Goal: Task Accomplishment & Management: Use online tool/utility

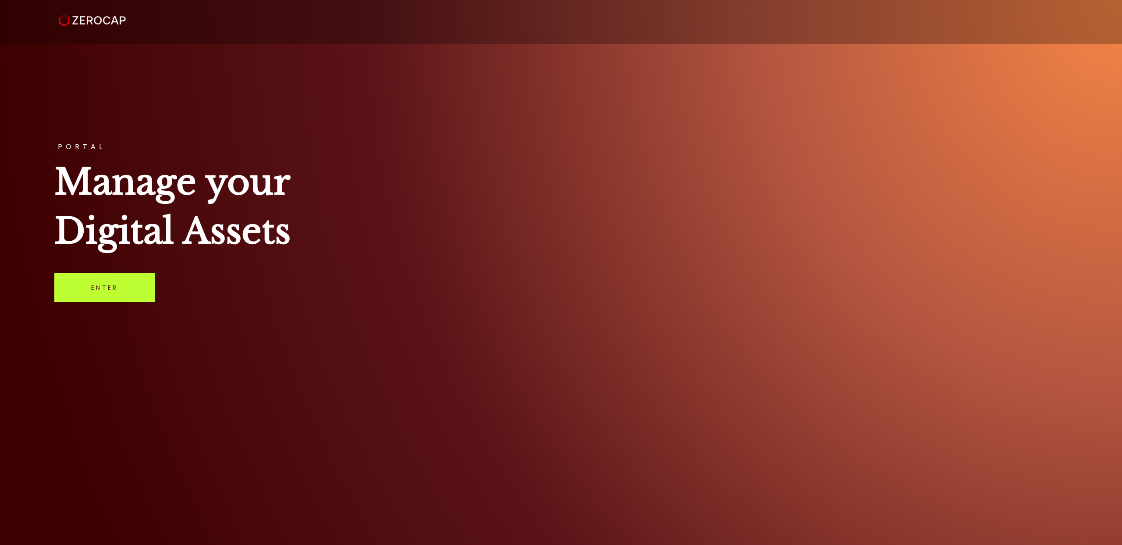
click at [92, 288] on link "Enter" at bounding box center [104, 287] width 100 height 29
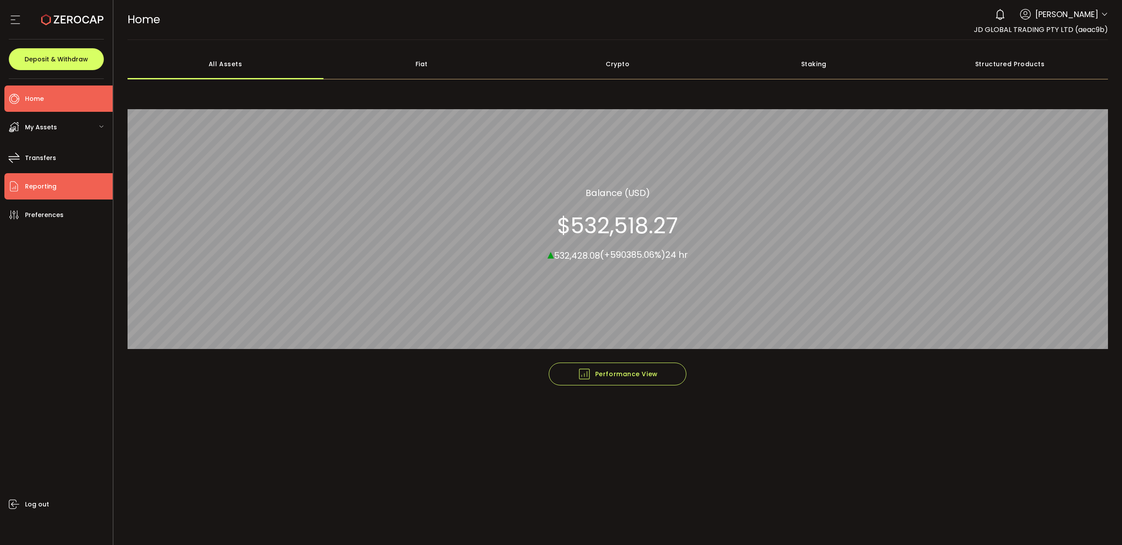
click at [53, 192] on li "Reporting" at bounding box center [58, 186] width 108 height 26
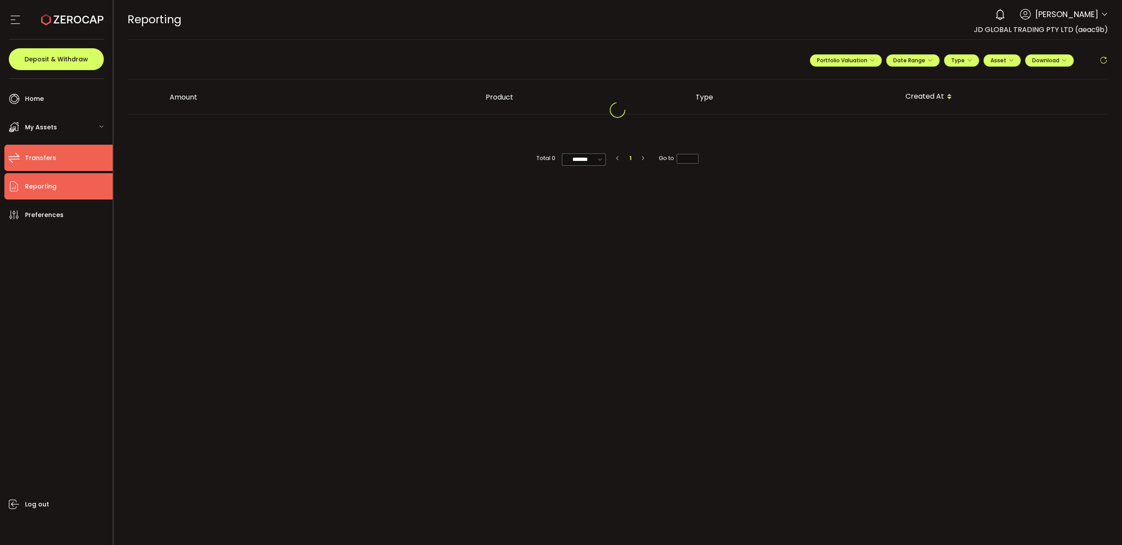
click at [48, 158] on span "Transfers" at bounding box center [40, 158] width 31 height 13
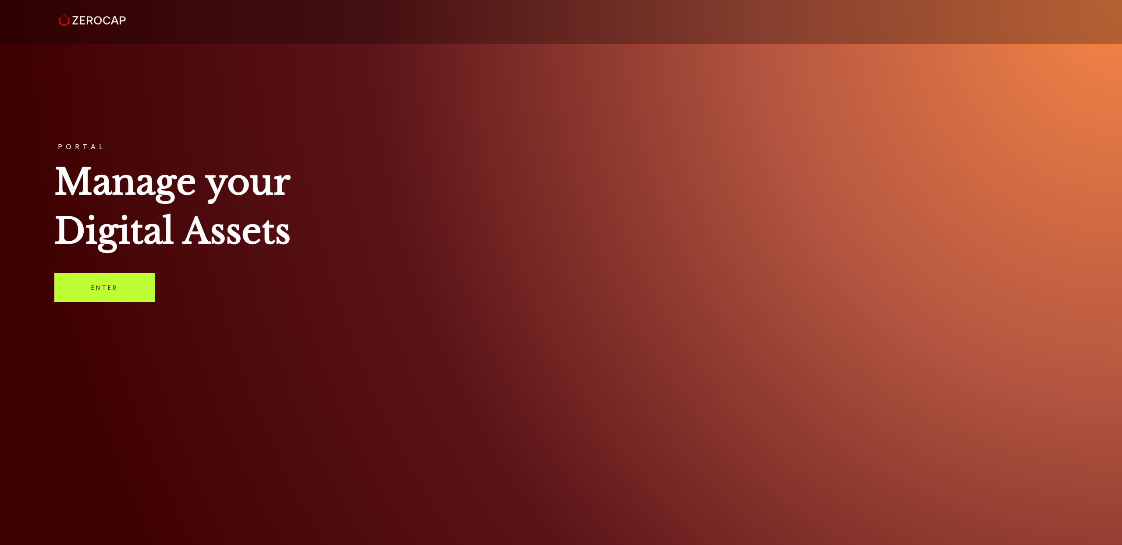
click at [106, 292] on link "Enter" at bounding box center [104, 287] width 100 height 29
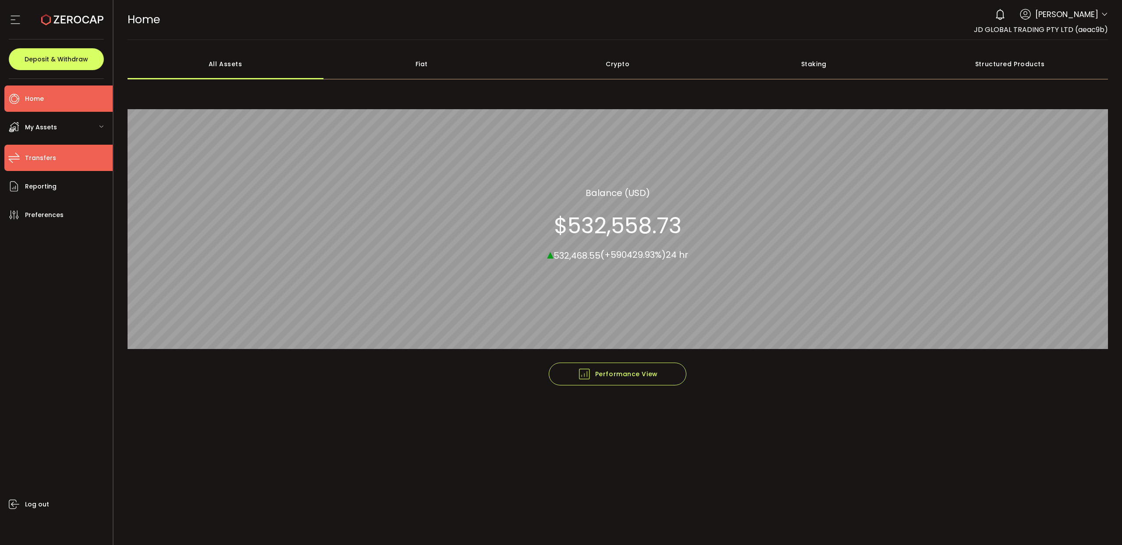
click at [53, 158] on span "Transfers" at bounding box center [40, 158] width 31 height 13
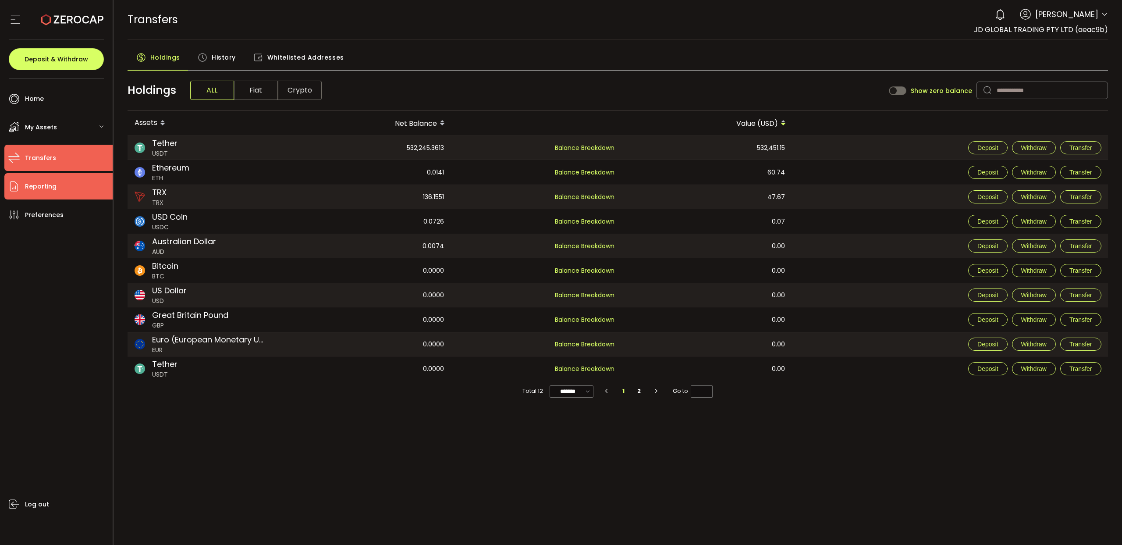
click at [46, 184] on span "Reporting" at bounding box center [41, 186] width 32 height 13
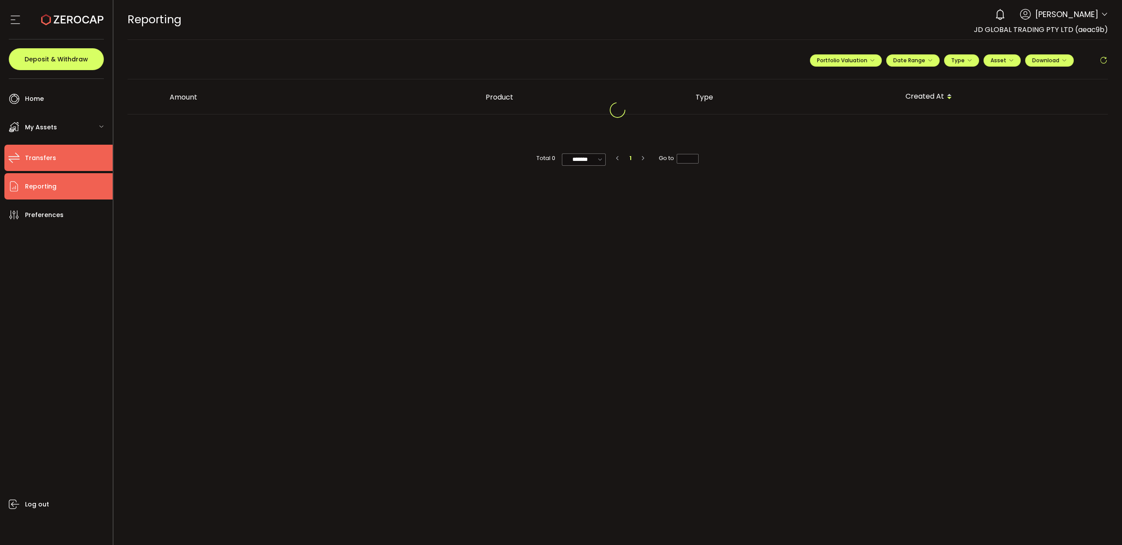
click at [53, 154] on span "Transfers" at bounding box center [40, 158] width 31 height 13
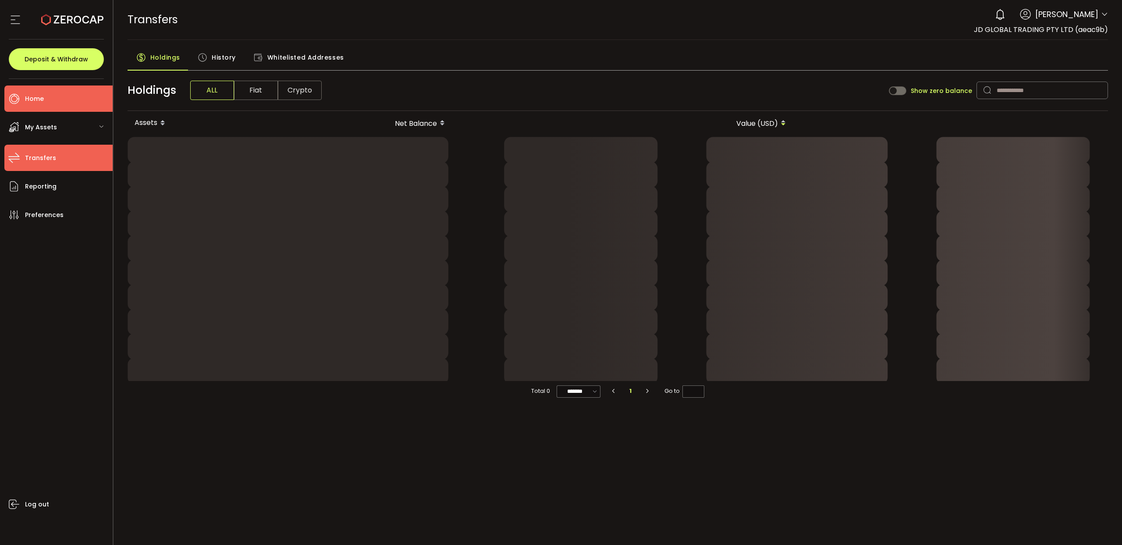
click at [47, 100] on li "Home" at bounding box center [58, 98] width 108 height 26
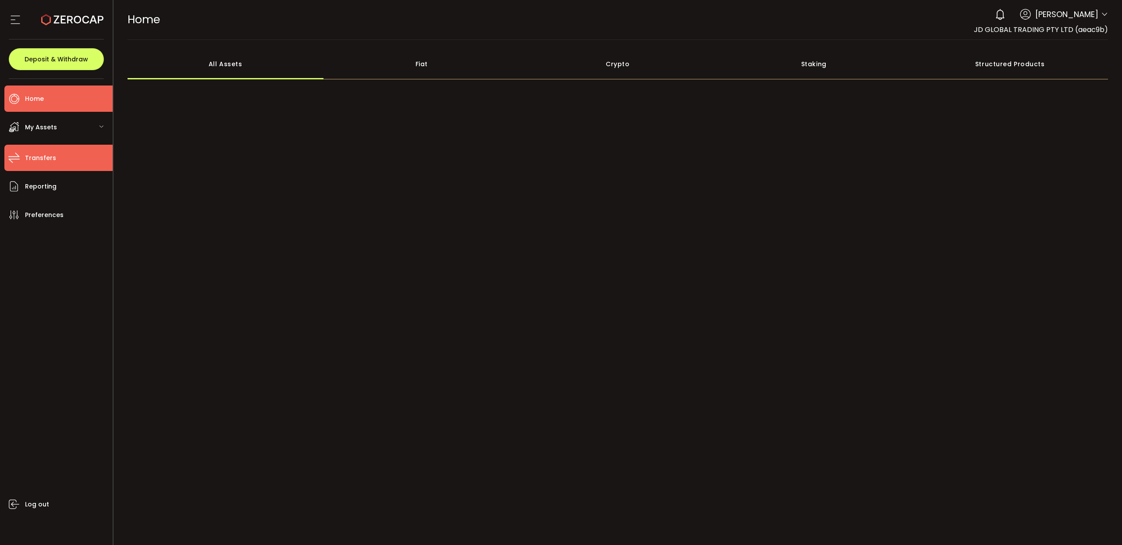
click at [52, 159] on span "Transfers" at bounding box center [40, 158] width 31 height 13
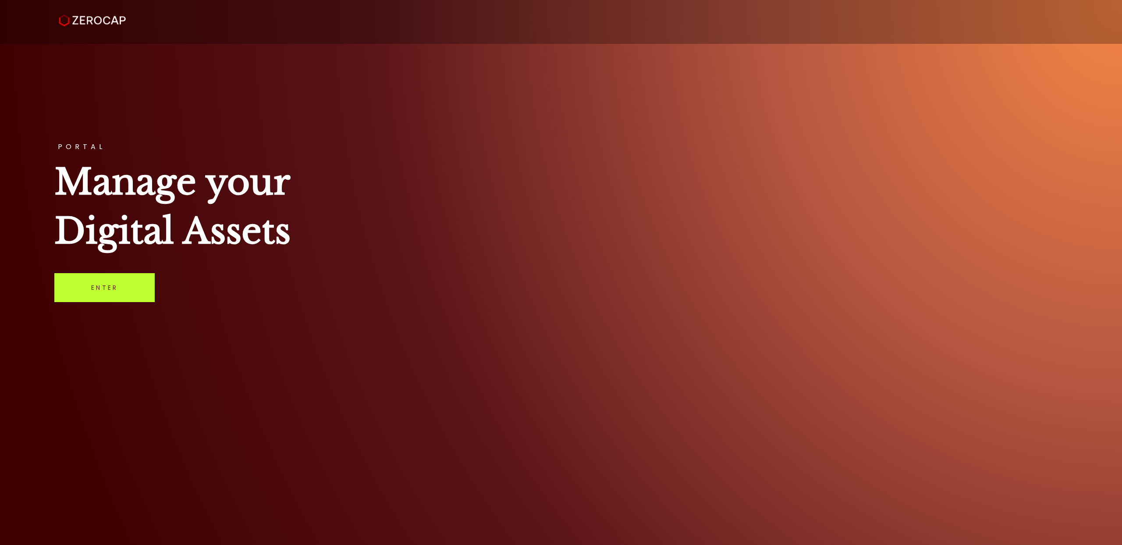
click at [100, 283] on link "Enter" at bounding box center [104, 287] width 100 height 29
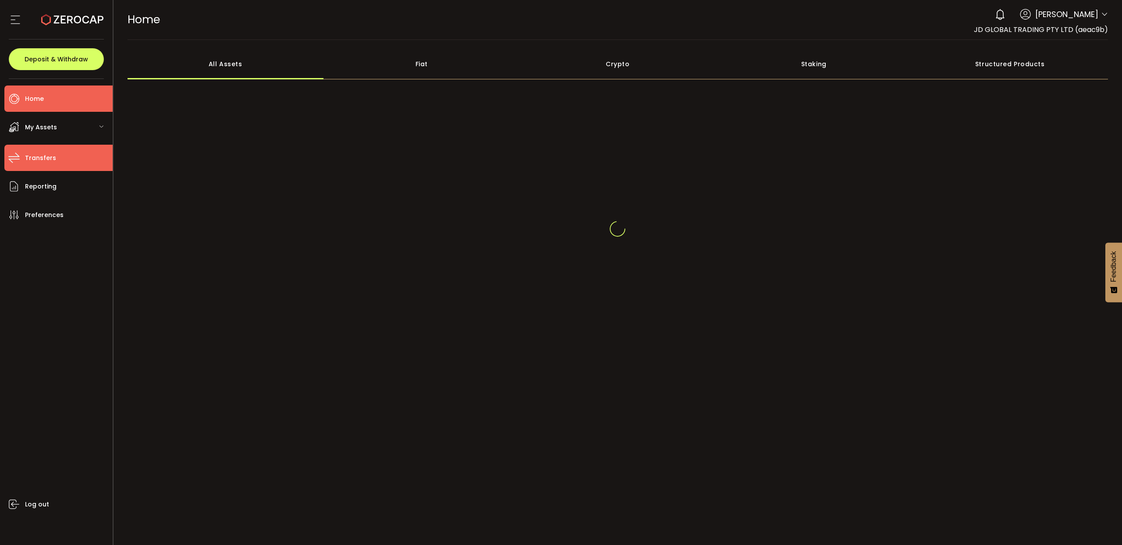
click at [49, 165] on li "Transfers" at bounding box center [58, 158] width 108 height 26
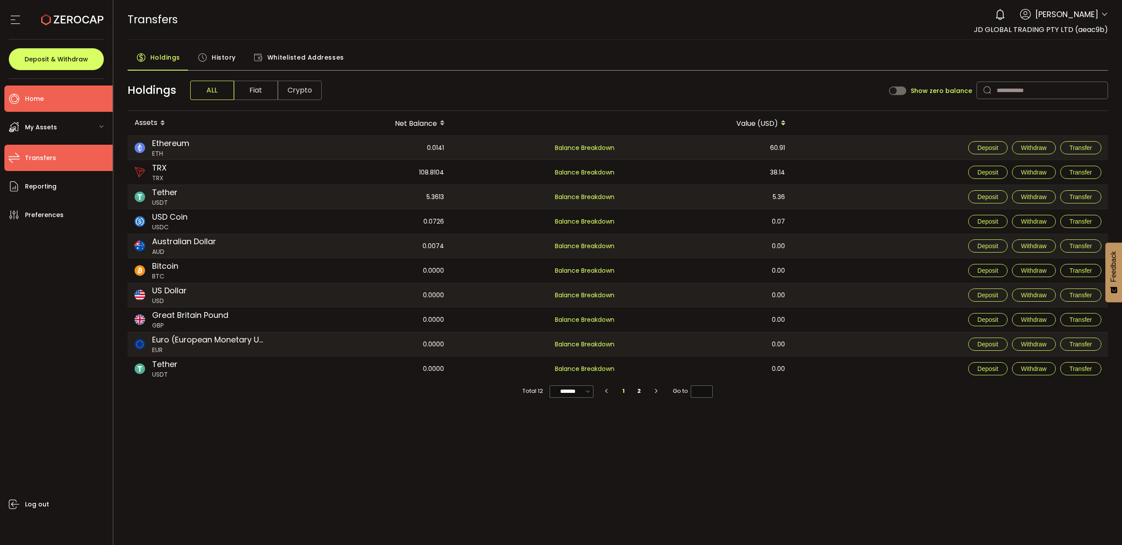
click at [41, 100] on span "Home" at bounding box center [34, 98] width 19 height 13
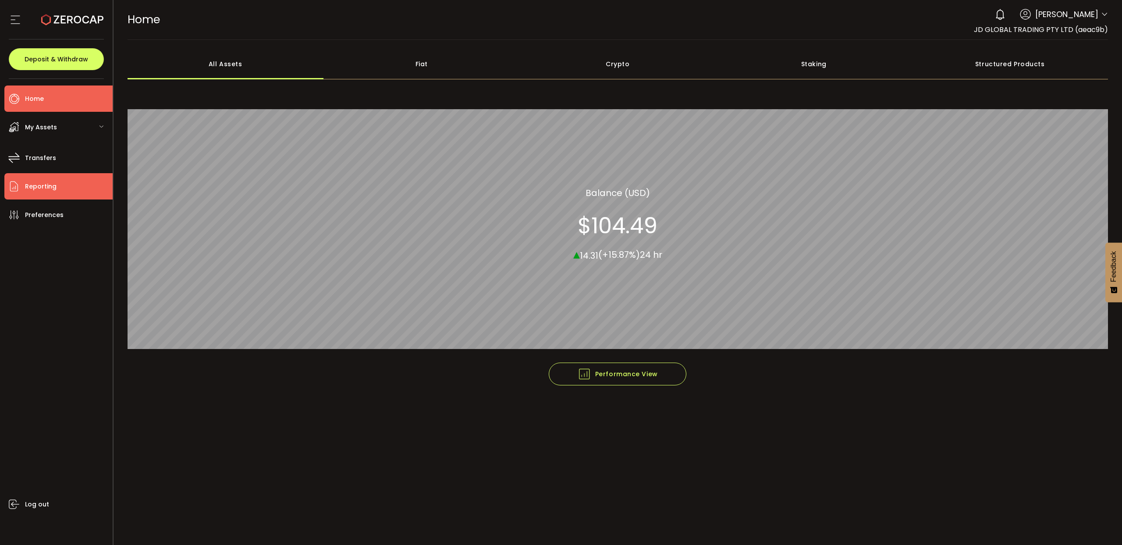
click at [49, 187] on span "Reporting" at bounding box center [41, 186] width 32 height 13
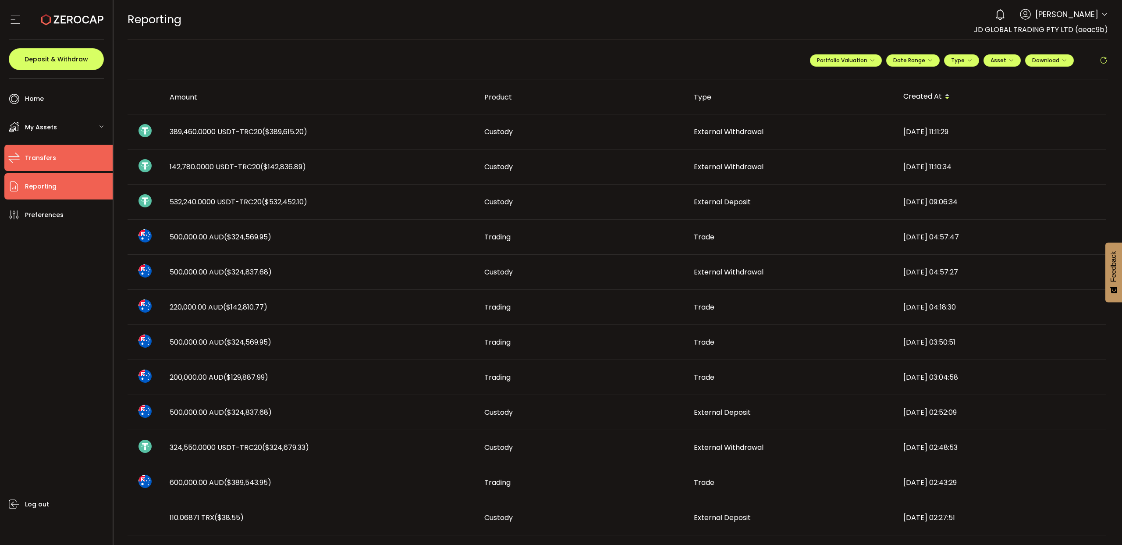
click at [52, 159] on span "Transfers" at bounding box center [40, 158] width 31 height 13
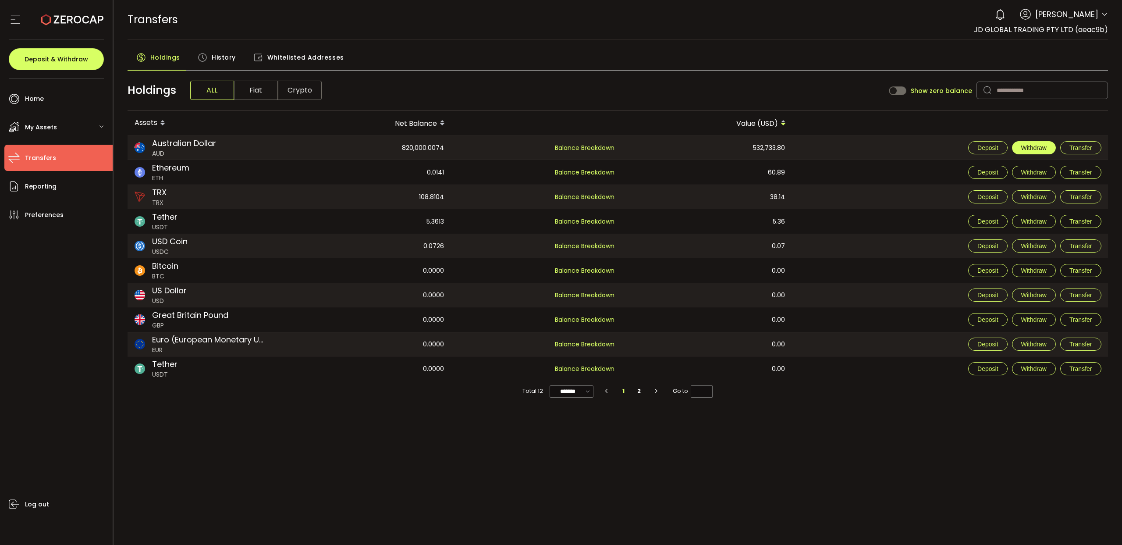
click at [1037, 148] on span "Withdraw" at bounding box center [1033, 147] width 25 height 7
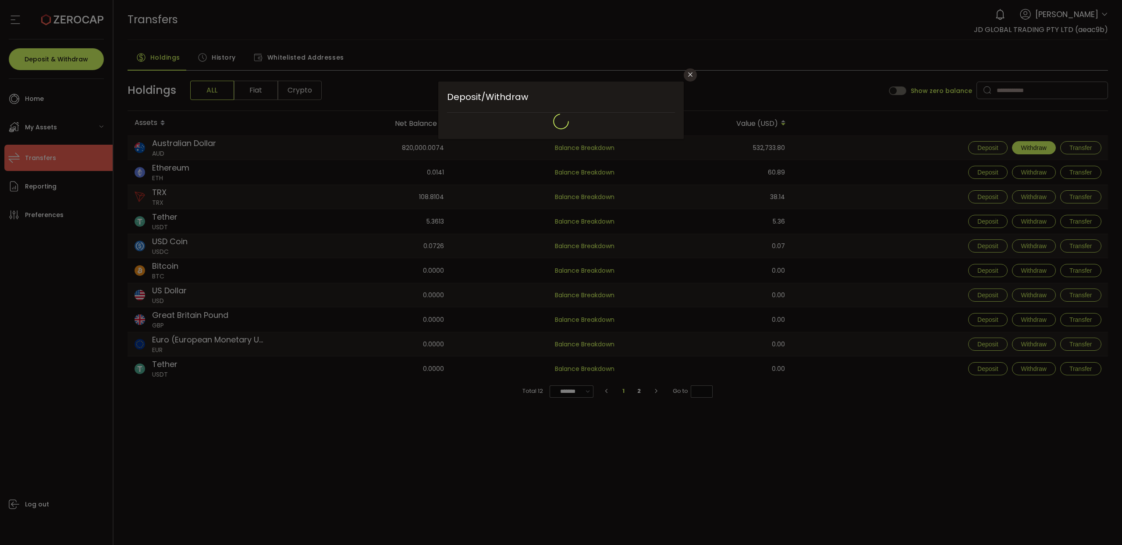
type input "**********"
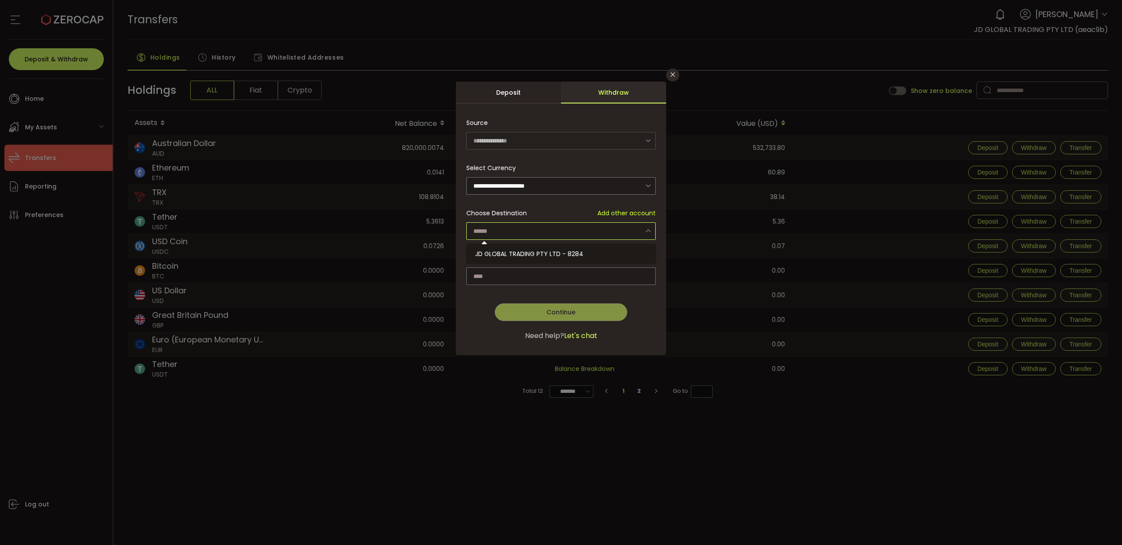
click at [555, 227] on input "dialog" at bounding box center [560, 231] width 189 height 18
click at [515, 249] on span "JD GLOBAL TRADING PTY LTD - 8284" at bounding box center [529, 253] width 108 height 9
type input "**********"
click at [540, 275] on input "dialog" at bounding box center [560, 276] width 189 height 18
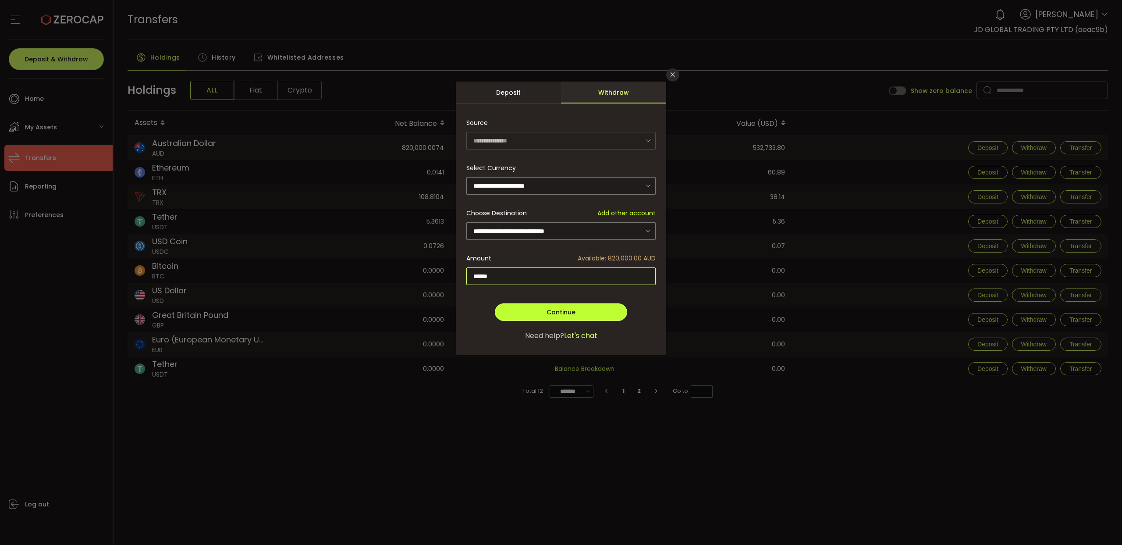
type input "******"
click at [570, 311] on span "Continue" at bounding box center [560, 312] width 29 height 9
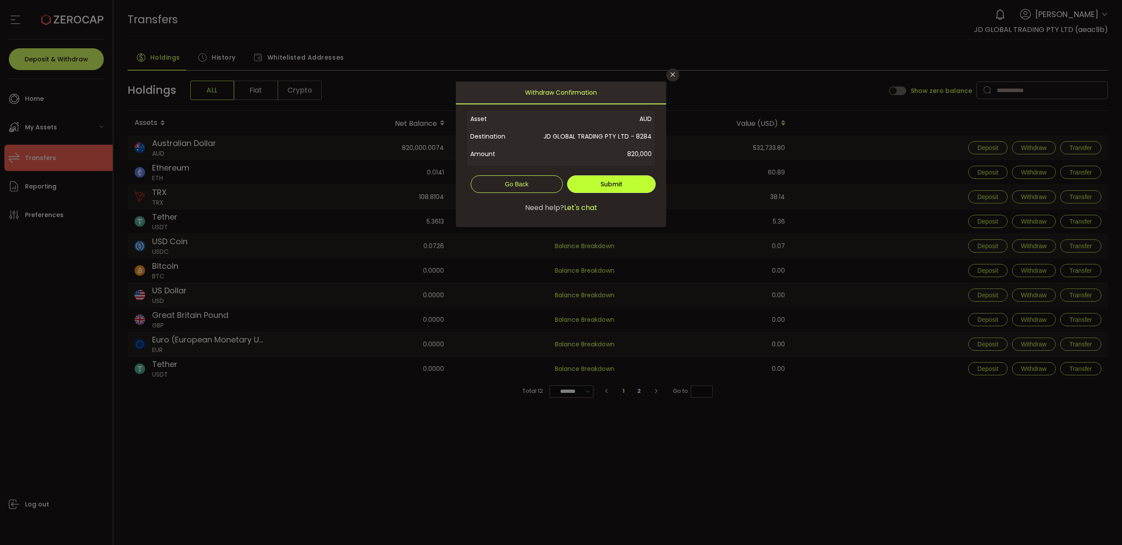
click at [615, 181] on span "Submit" at bounding box center [611, 184] width 22 height 9
